Goal: Task Accomplishment & Management: Use online tool/utility

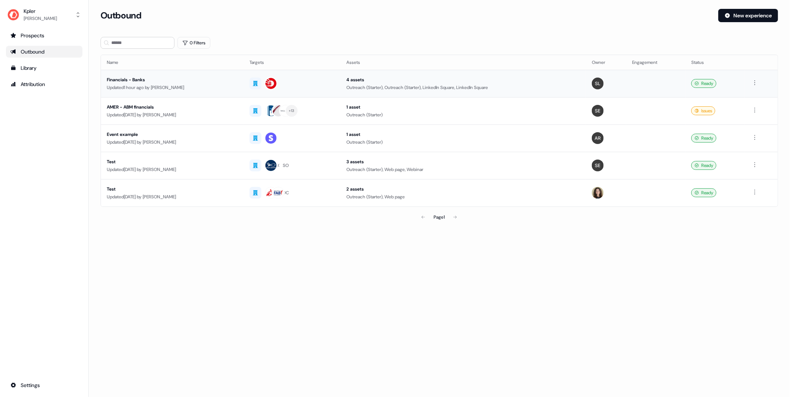
click at [129, 79] on div "Financials - Banks" at bounding box center [172, 79] width 131 height 7
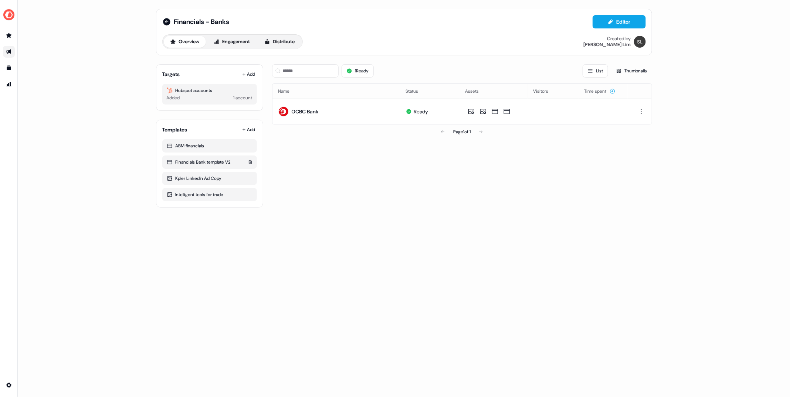
click at [196, 161] on div "Financials Bank template V2" at bounding box center [210, 162] width 86 height 7
click at [616, 22] on button "Editor" at bounding box center [619, 21] width 53 height 13
click at [614, 22] on button "Editor" at bounding box center [619, 21] width 53 height 13
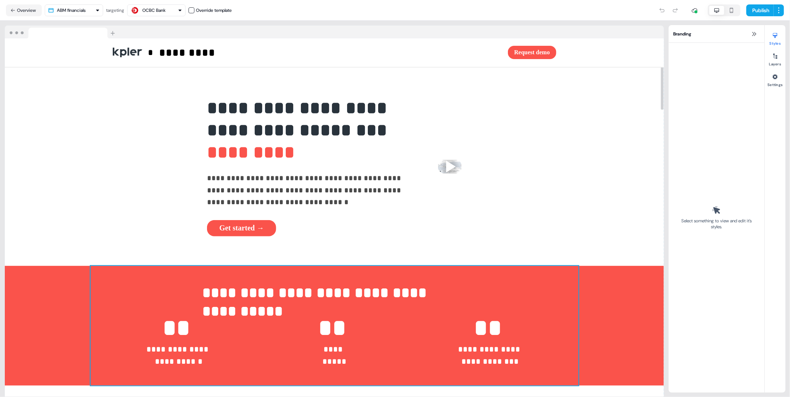
scroll to position [11, 0]
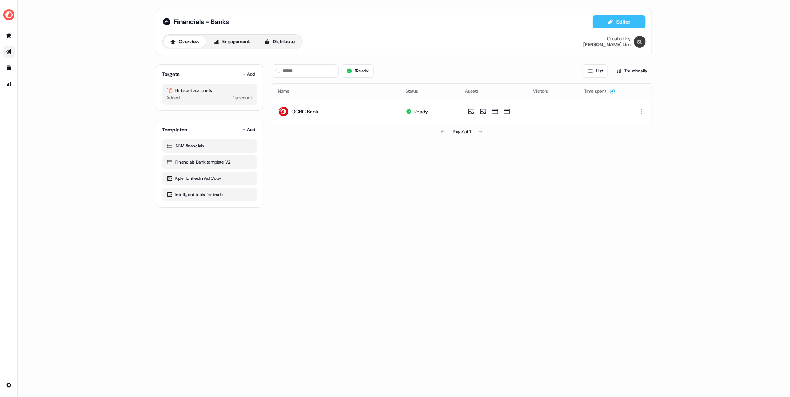
click at [628, 24] on button "Editor" at bounding box center [619, 21] width 53 height 13
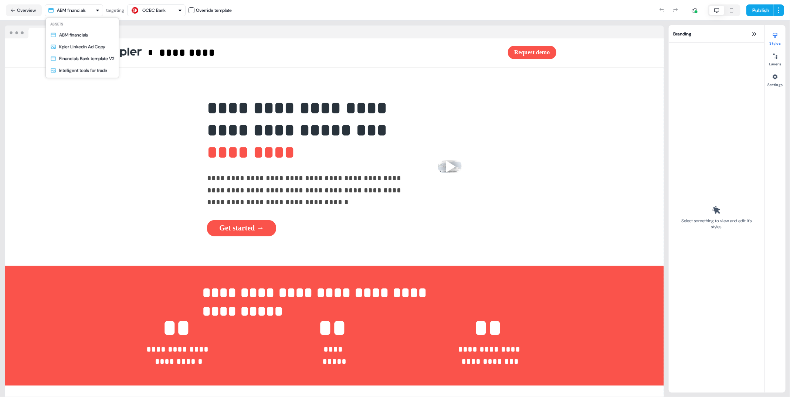
click at [87, 10] on html "**********" at bounding box center [395, 198] width 790 height 397
